Goal: Task Accomplishment & Management: Complete application form

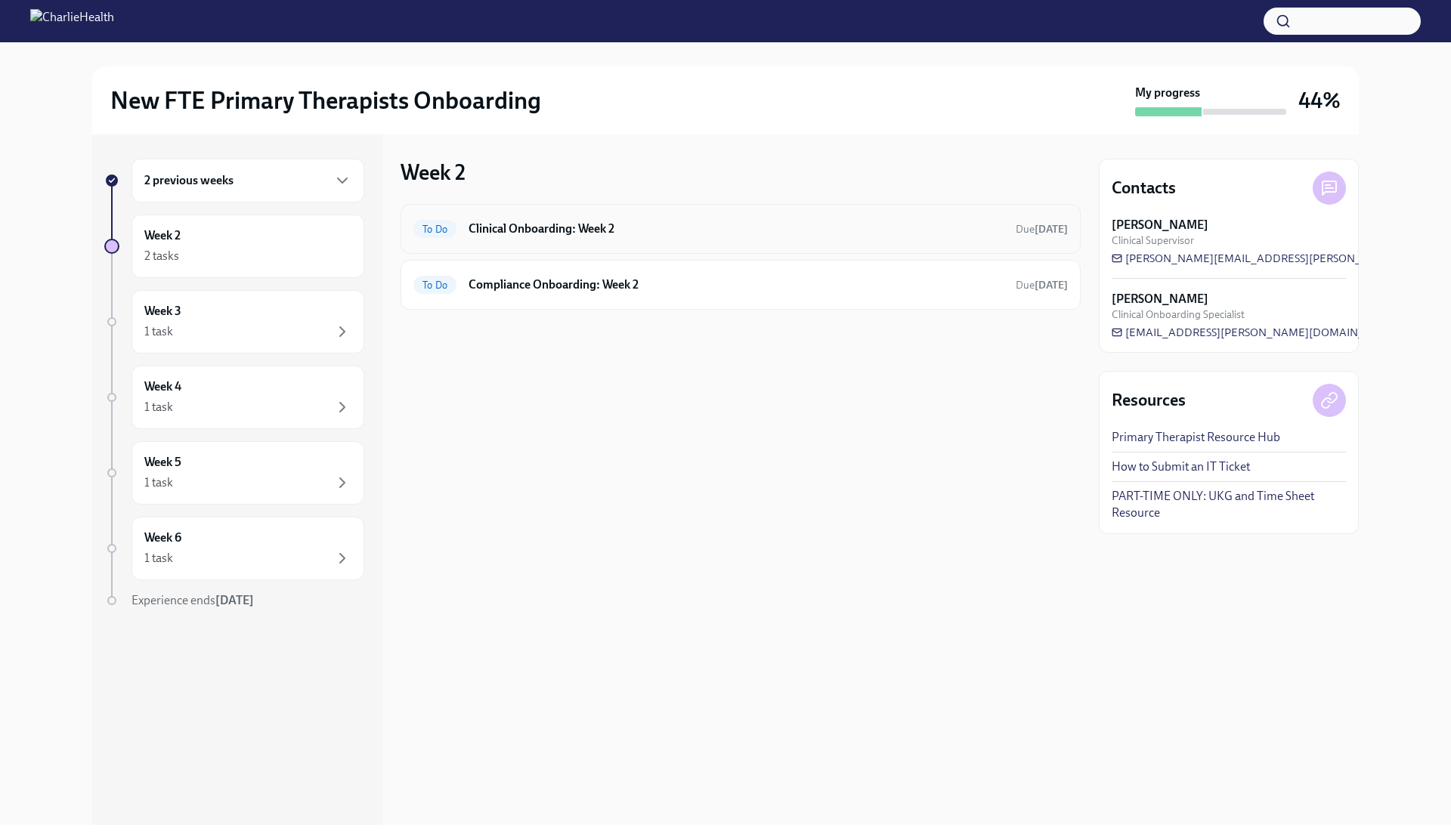
click at [498, 238] on div "To Do Clinical Onboarding: Week 2 Due [DATE]" at bounding box center [740, 229] width 654 height 24
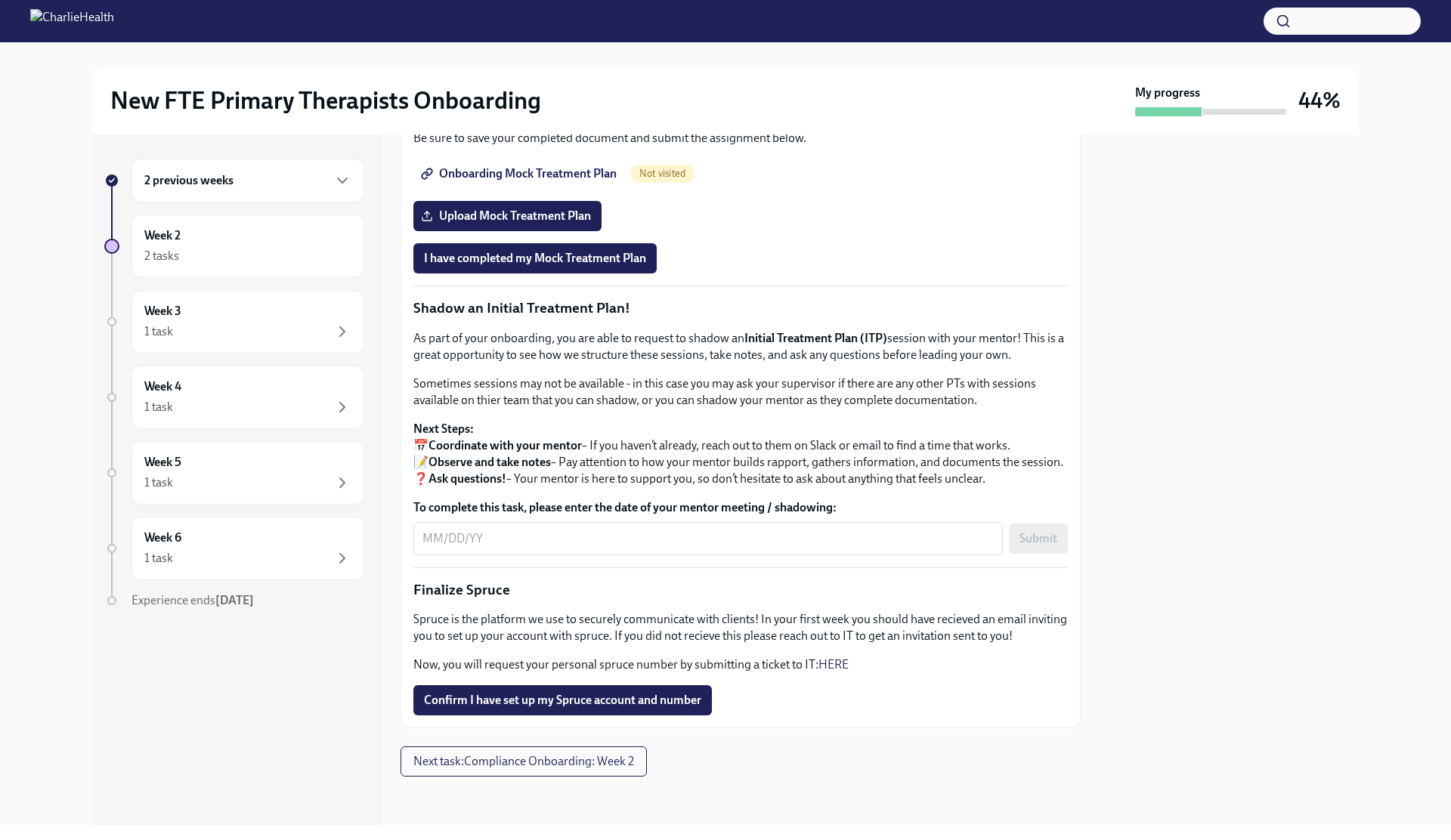
scroll to position [1427, 0]
click at [455, 545] on button "Confirm I have set up my Spruce account and number" at bounding box center [562, 700] width 298 height 30
click at [457, 545] on span "Next task : Compliance Onboarding: Week 2" at bounding box center [524, 762] width 221 height 15
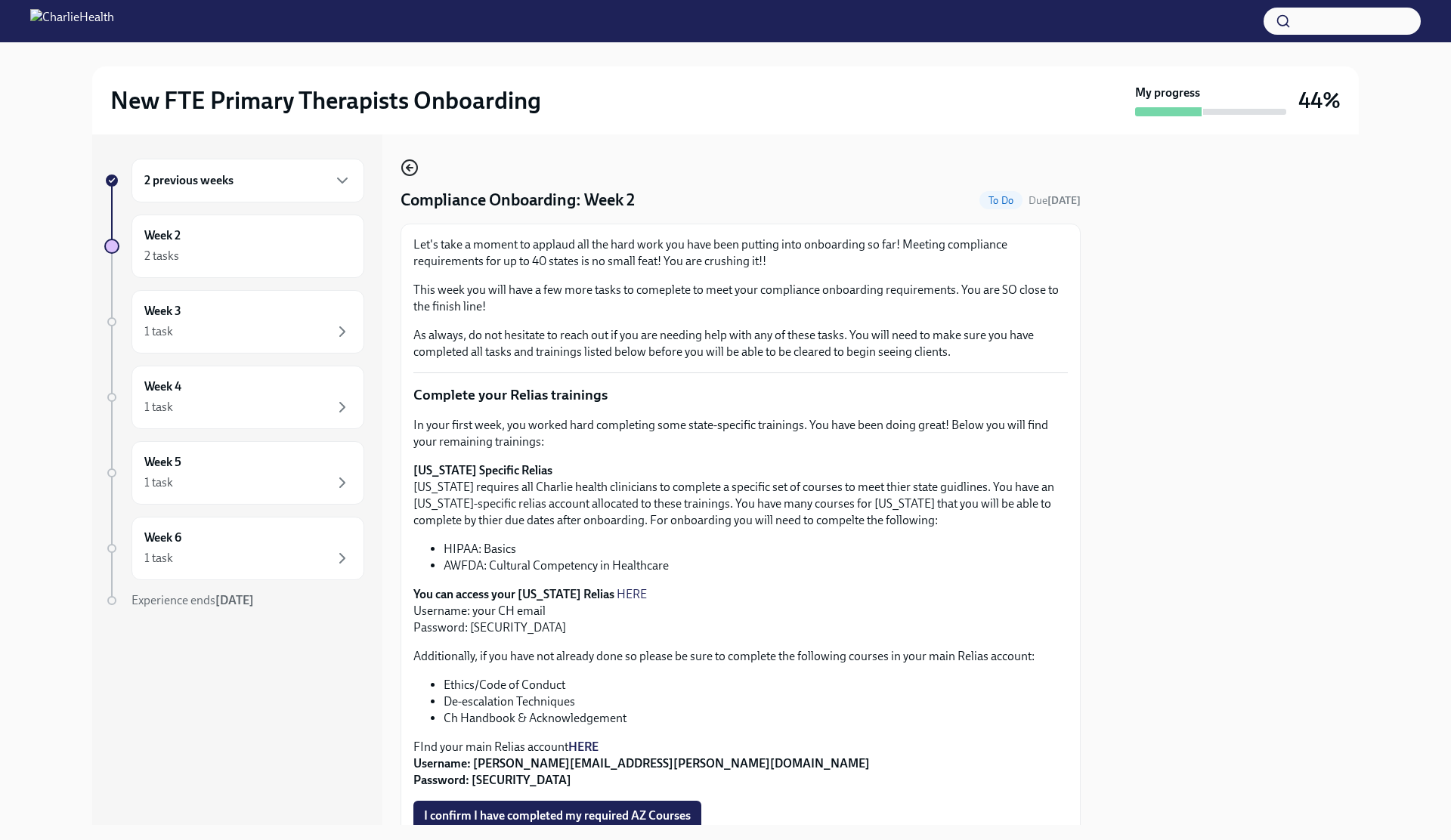
click at [409, 165] on icon "button" at bounding box center [408, 167] width 3 height 6
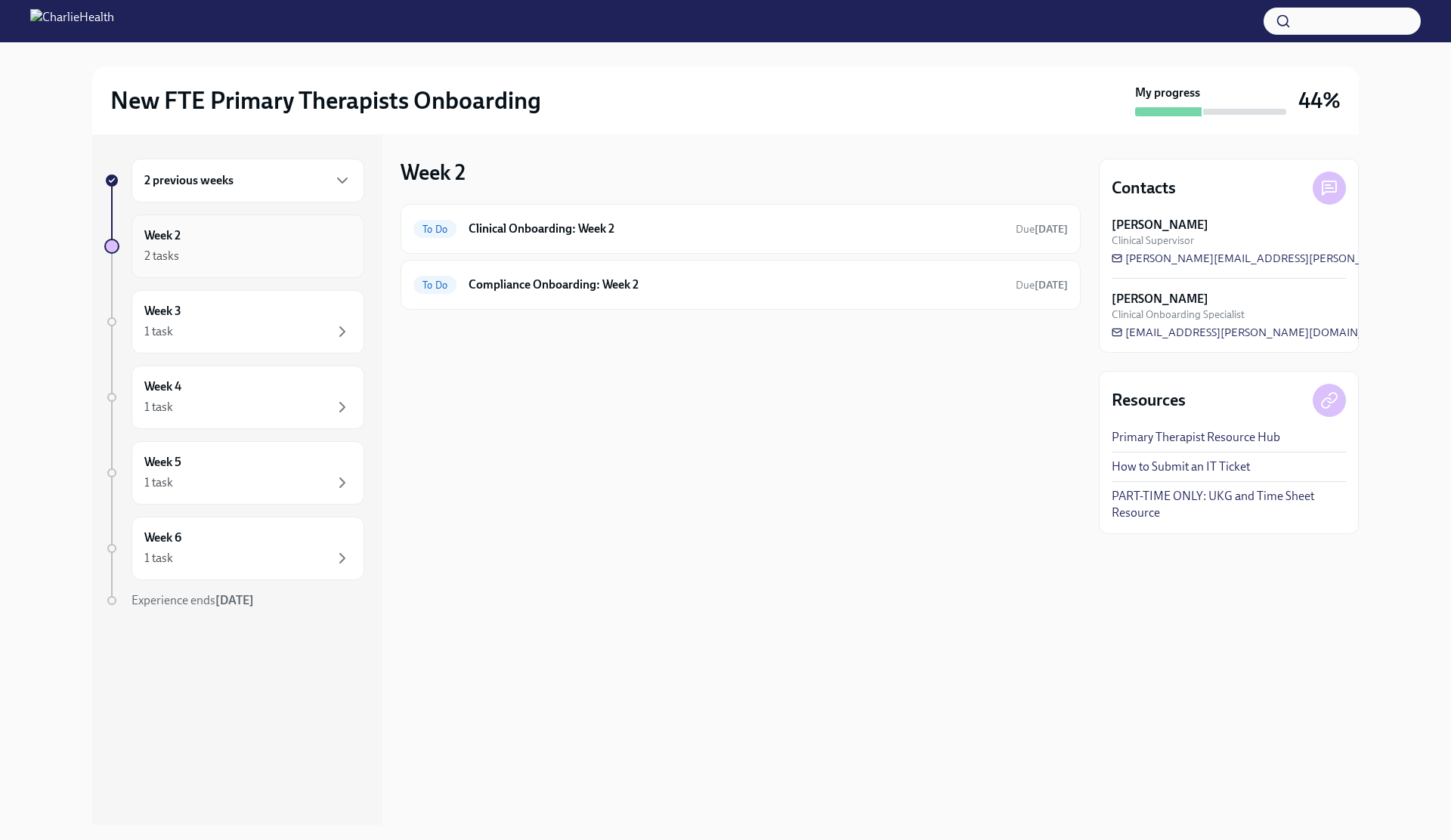
click at [214, 260] on div "2 tasks" at bounding box center [248, 257] width 207 height 18
click at [343, 167] on div "2 previous weeks" at bounding box center [248, 180] width 233 height 44
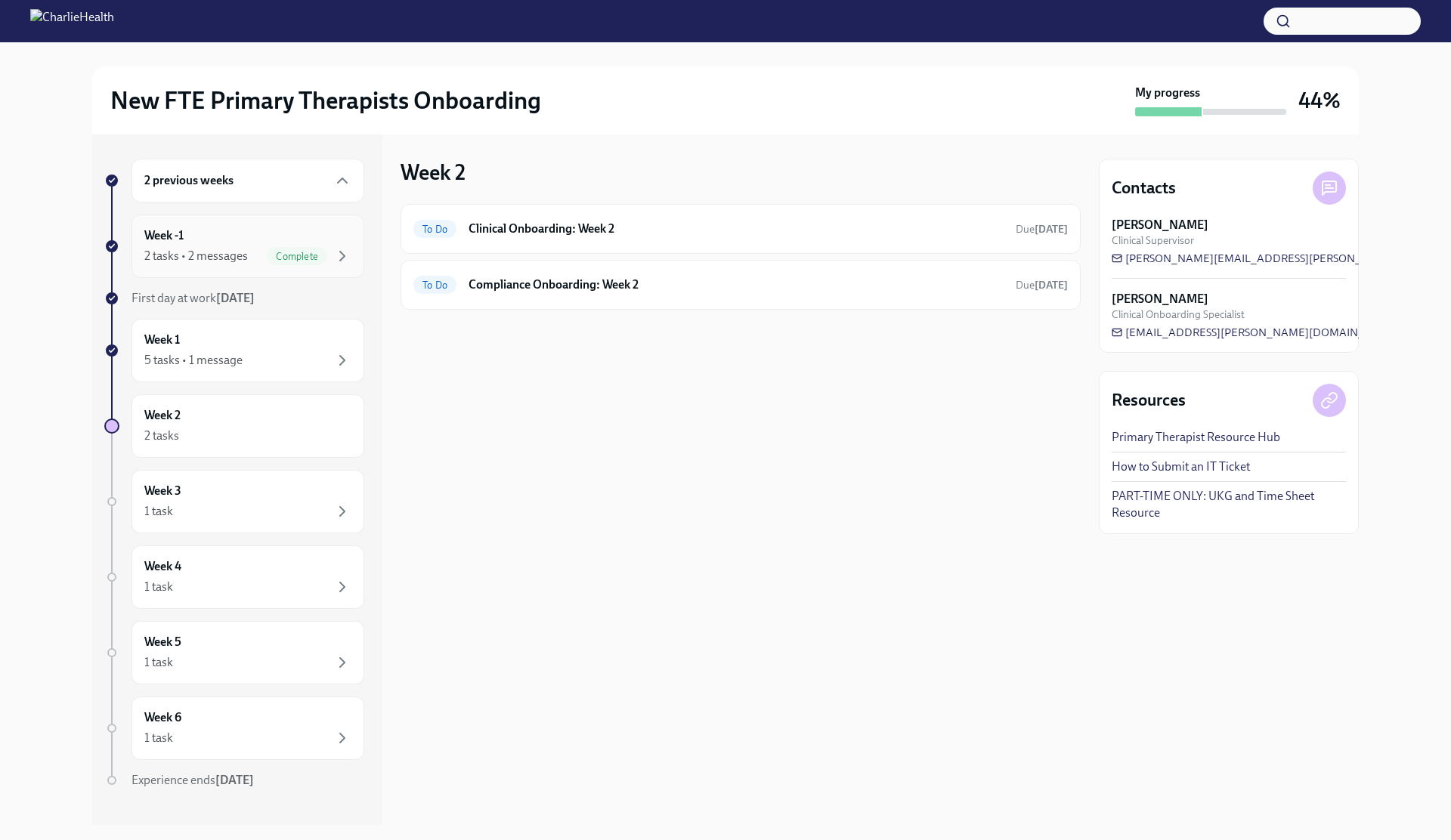
click at [256, 253] on div "2 tasks • 2 messages Complete" at bounding box center [248, 257] width 207 height 18
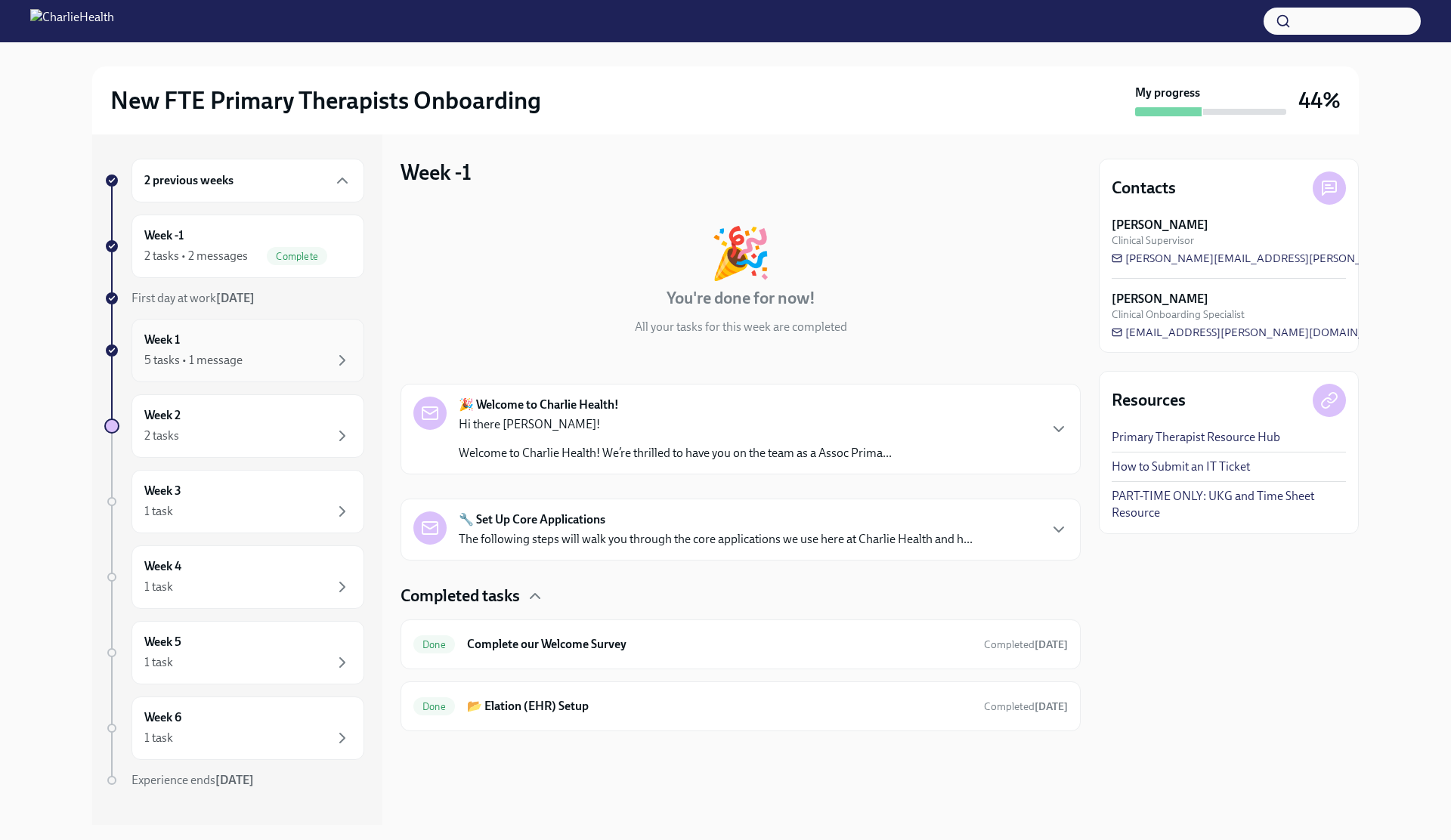
click at [224, 341] on div "Week 1 5 tasks • 1 message" at bounding box center [248, 351] width 207 height 38
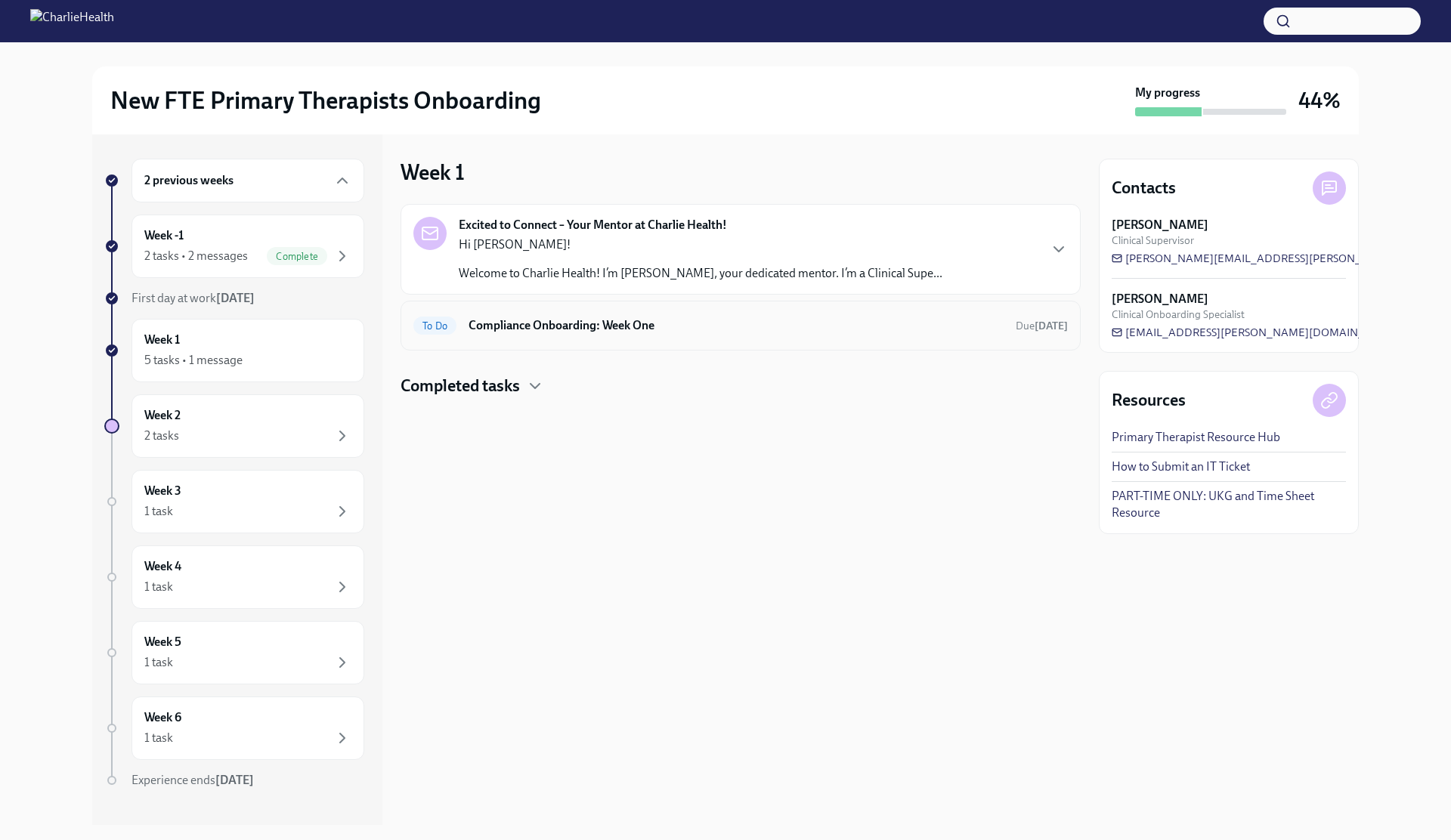
click at [563, 328] on h6 "Compliance Onboarding: Week One" at bounding box center [735, 326] width 535 height 17
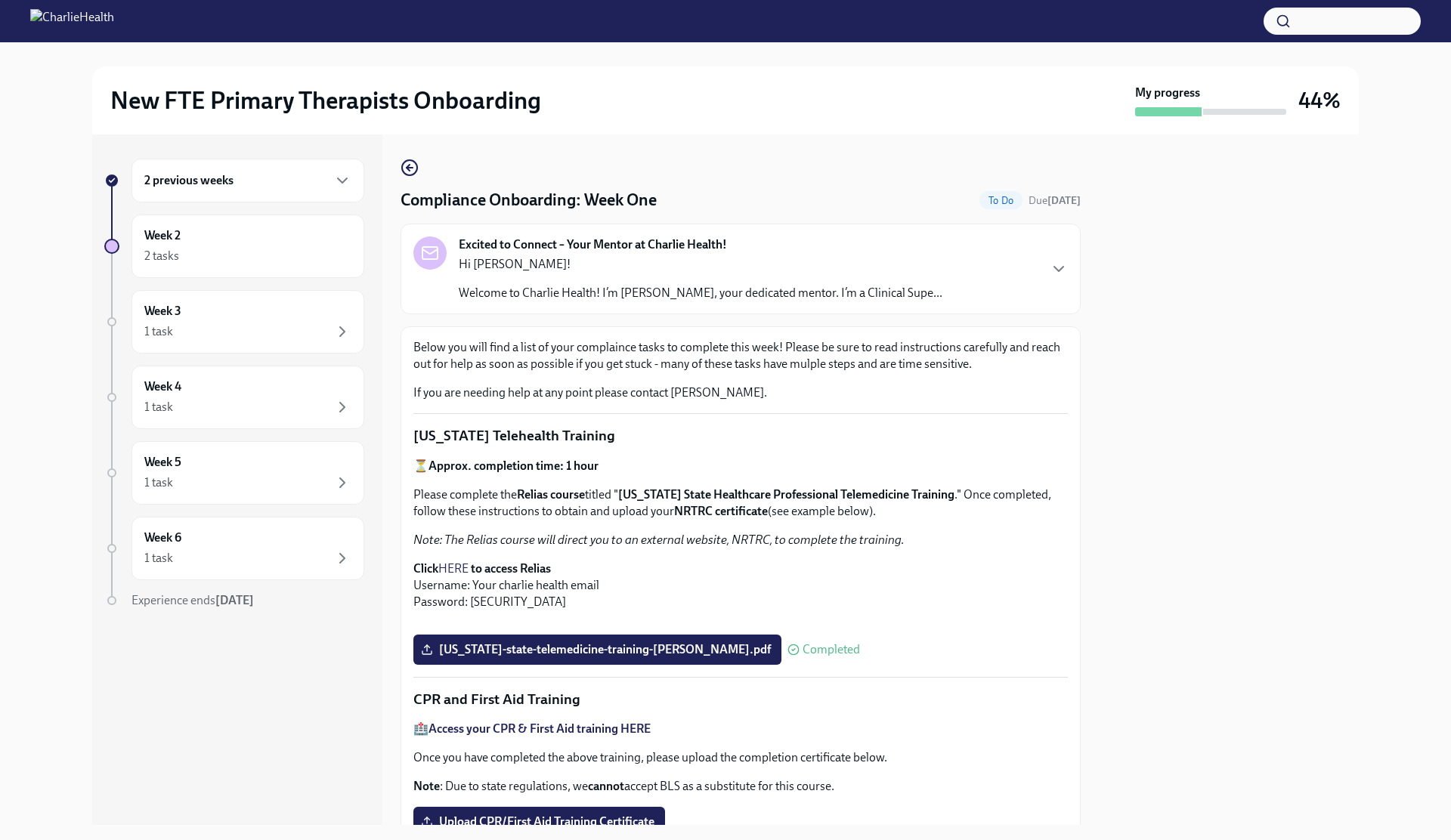
click at [598, 274] on div "Hi [PERSON_NAME]! Welcome to Charlie Health! I’m [PERSON_NAME], your dedicated …" at bounding box center [700, 278] width 484 height 45
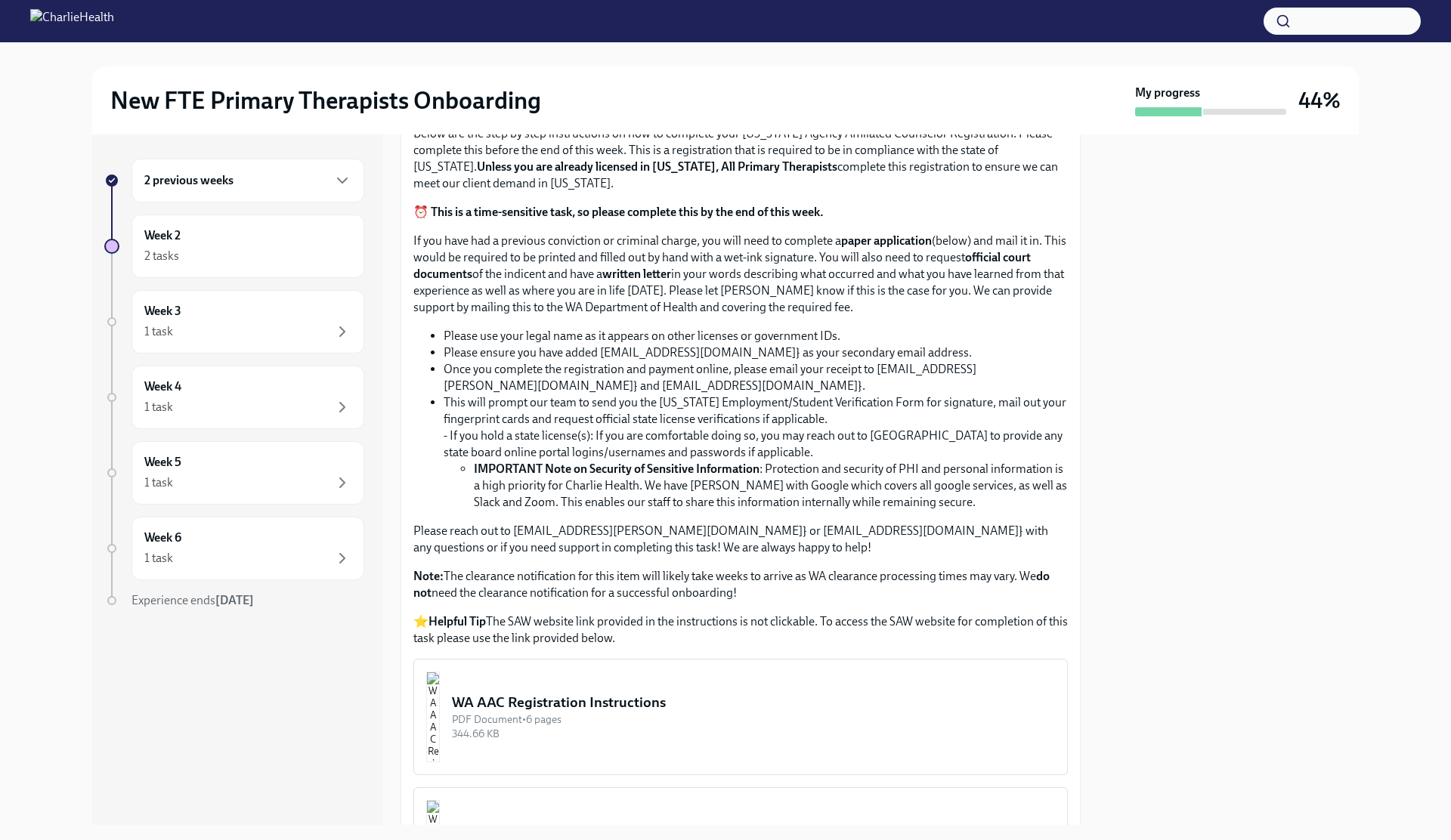
scroll to position [1033, 0]
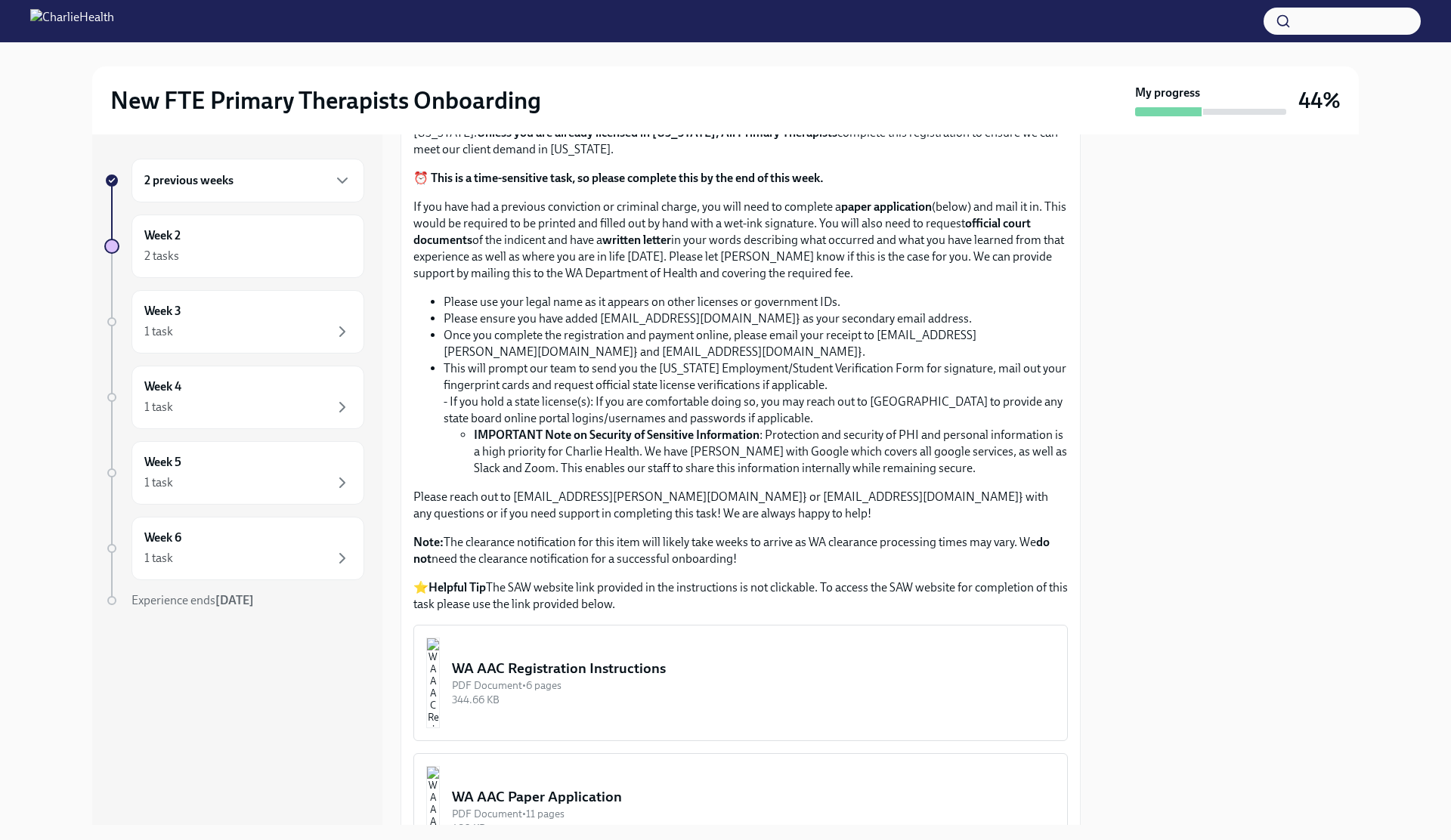
scroll to position [1064, 0]
click at [255, 259] on div "2 tasks" at bounding box center [248, 257] width 207 height 18
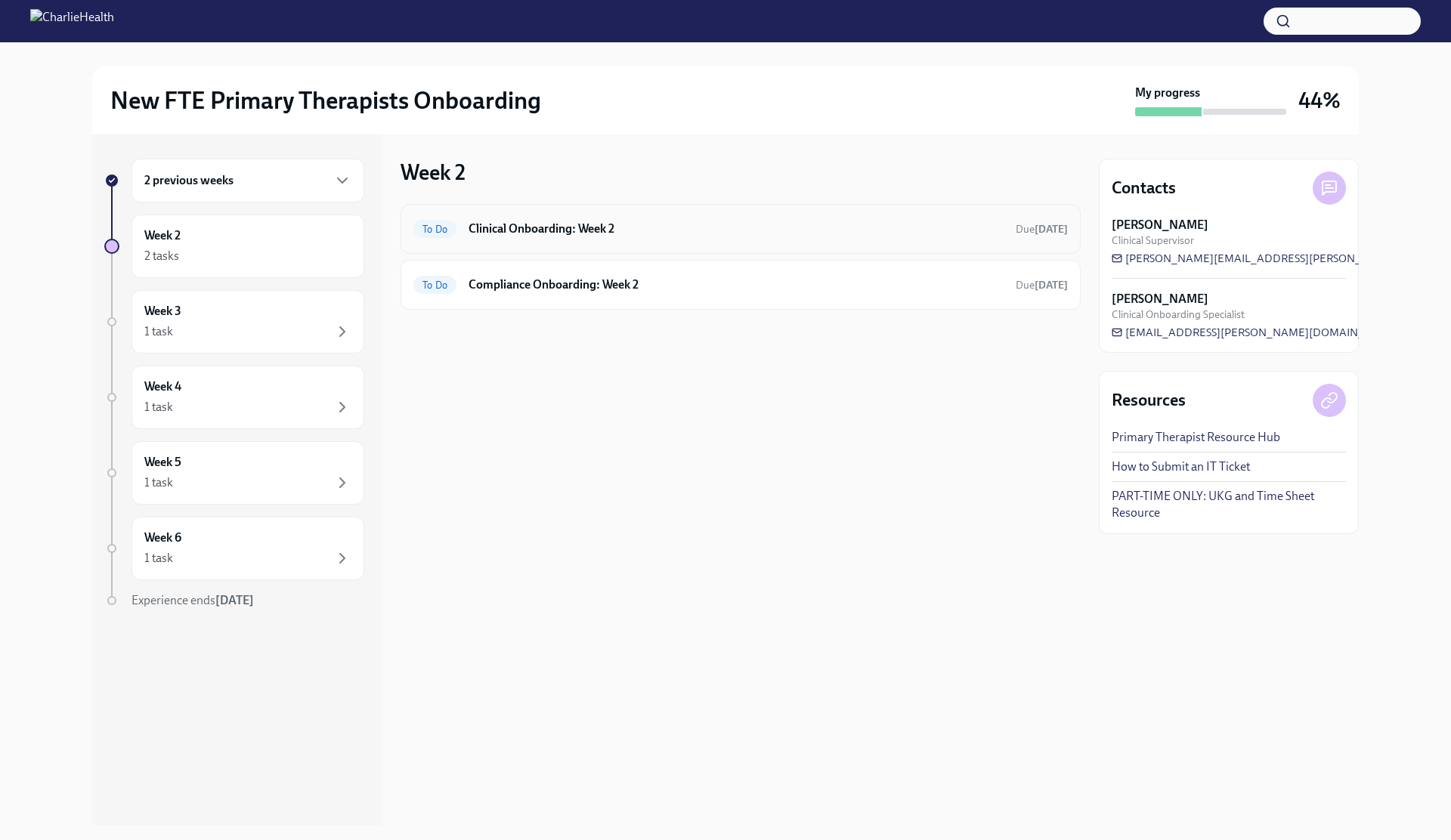
click at [560, 226] on h6 "Clinical Onboarding: Week 2" at bounding box center [735, 229] width 535 height 17
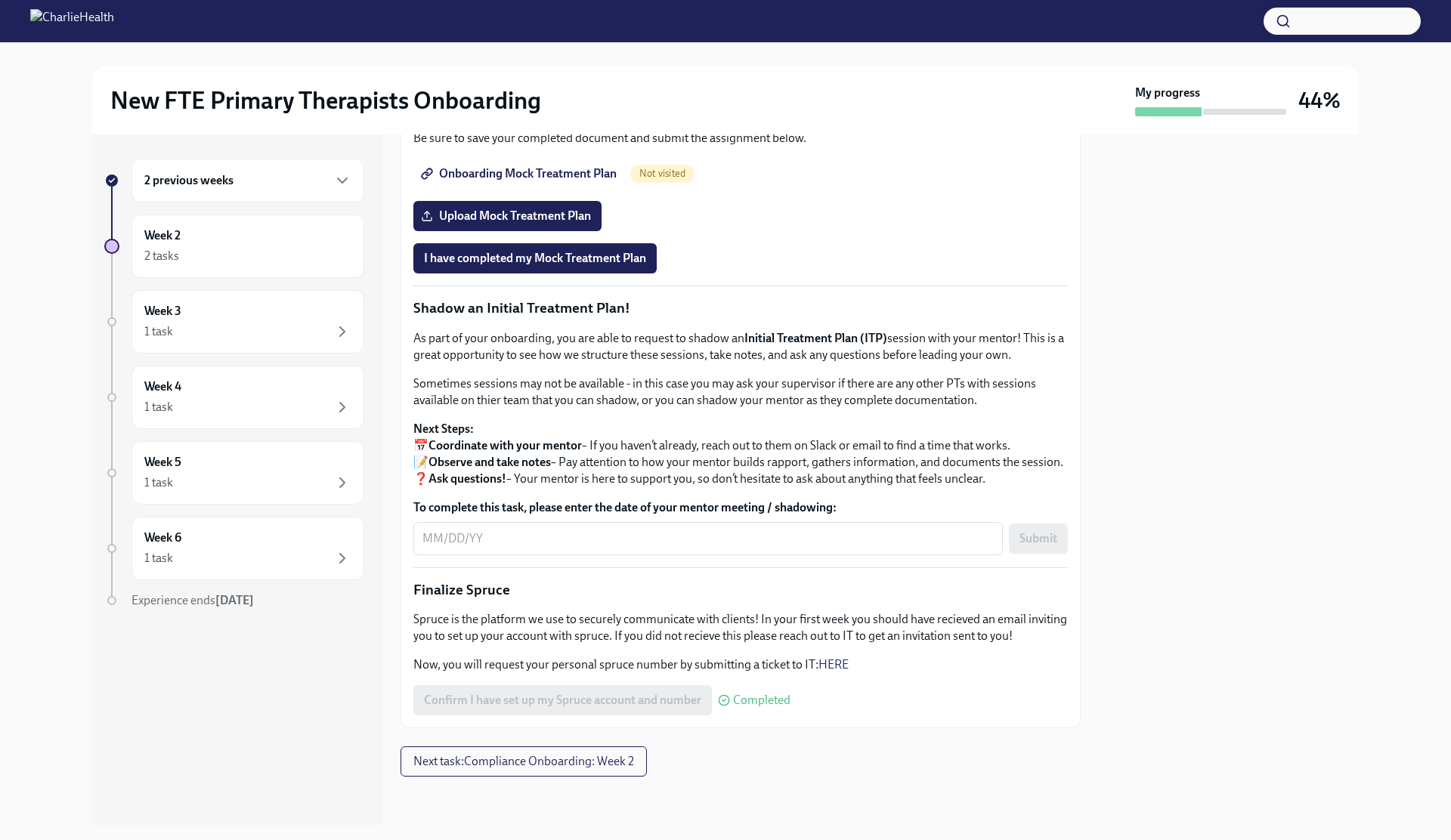
scroll to position [1427, 0]
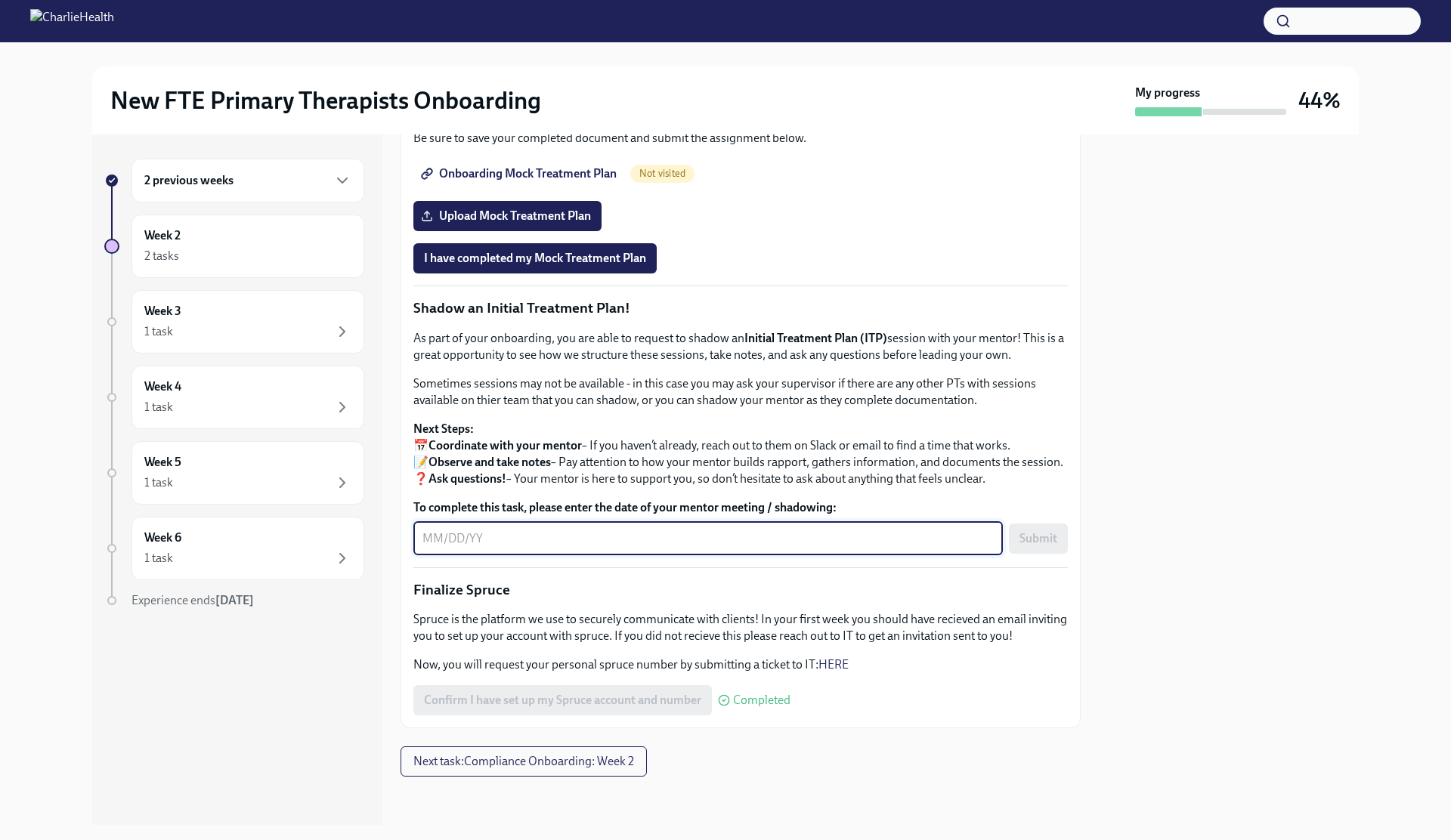
click at [496, 540] on textarea "To complete this task, please enter the date of your mentor meeting / shadowing:" at bounding box center [708, 539] width 571 height 18
type textarea "0"
type textarea "[DATE] 6pm"
click at [670, 545] on p "Finalize Spruce" at bounding box center [740, 590] width 654 height 19
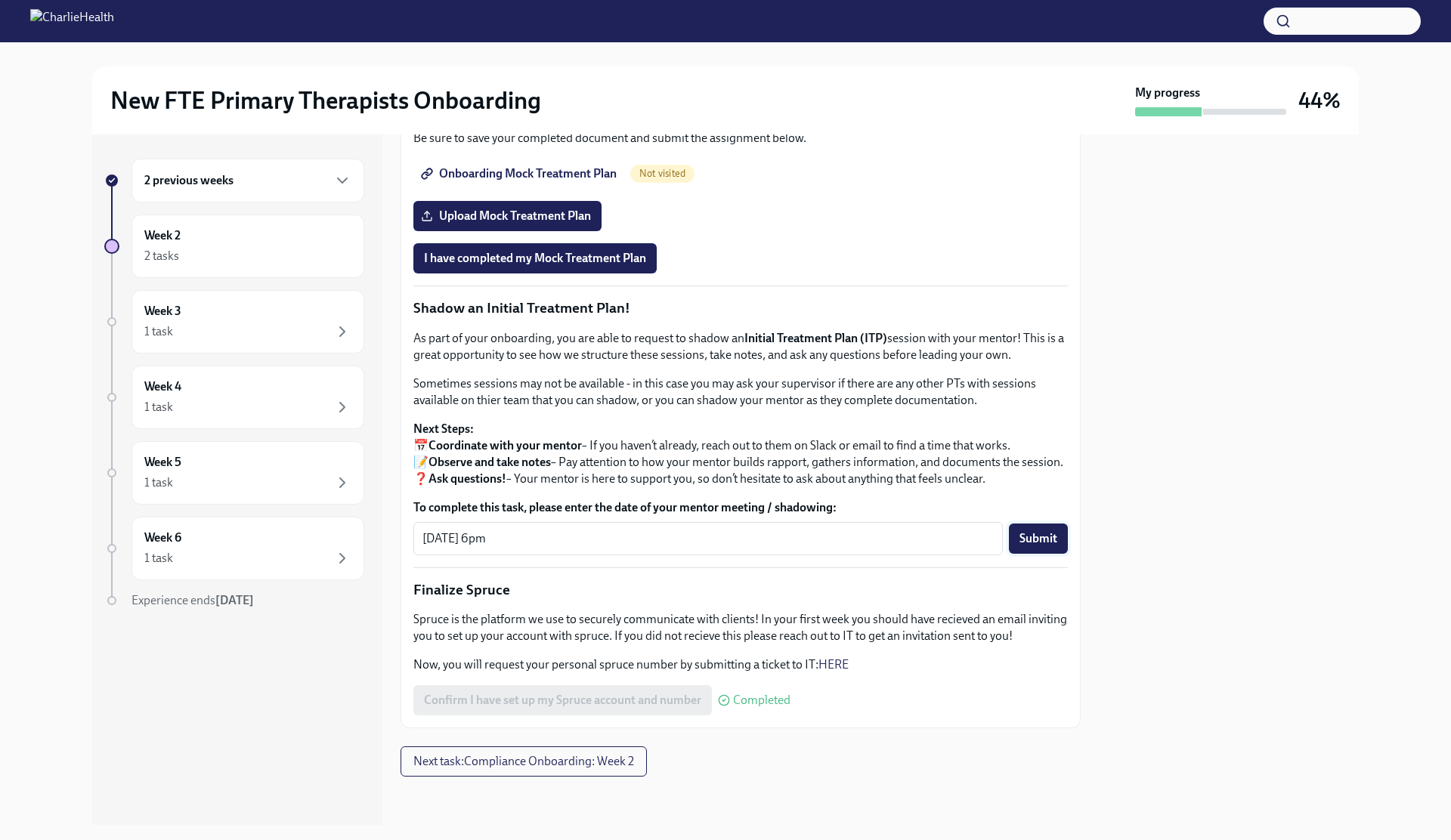
click at [906, 538] on span "Submit" at bounding box center [1038, 538] width 38 height 15
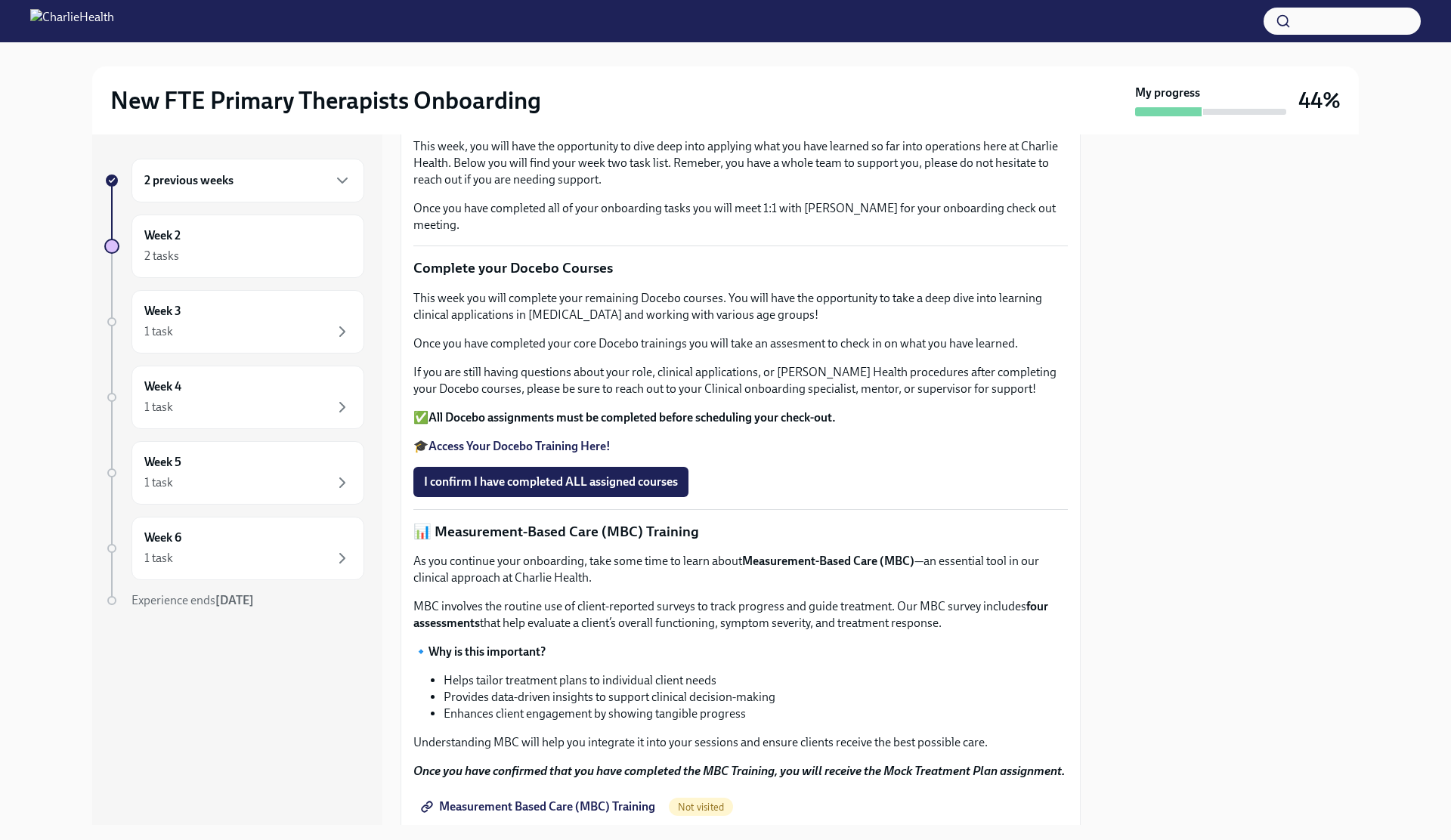
scroll to position [0, 0]
